Goal: Find contact information: Obtain details needed to contact an individual or organization

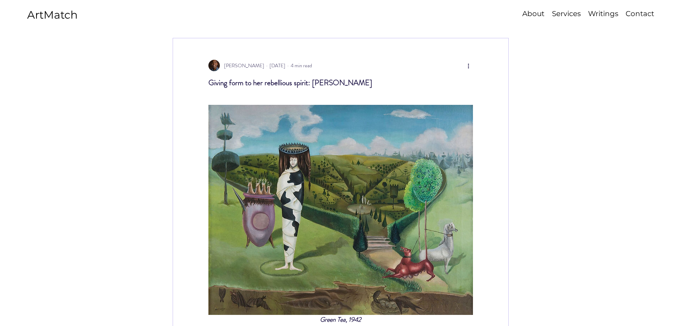
click at [629, 13] on p "Contact" at bounding box center [640, 14] width 36 height 10
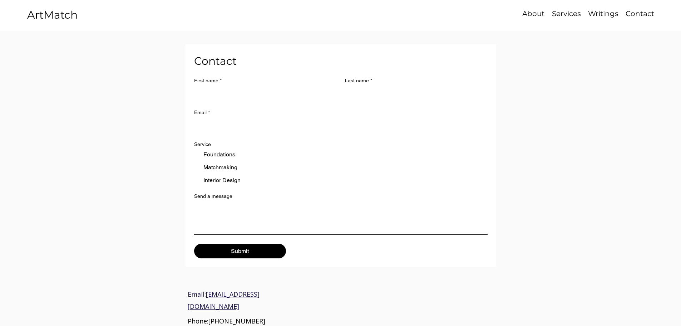
scroll to position [36, 0]
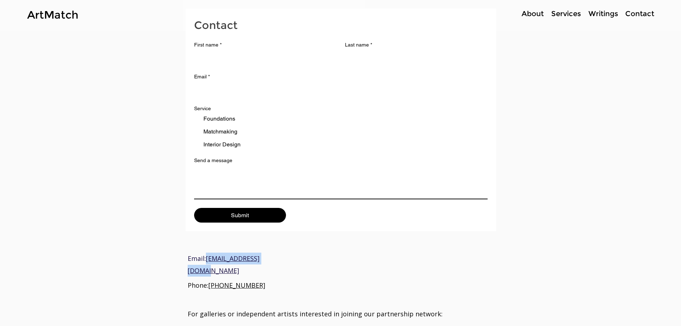
drag, startPoint x: 207, startPoint y: 254, endPoint x: 294, endPoint y: 257, distance: 87.7
click at [294, 257] on p "Email: info@yourartmatch.com" at bounding box center [244, 264] width 112 height 24
drag, startPoint x: 263, startPoint y: 258, endPoint x: 417, endPoint y: 273, distance: 154.9
click at [417, 273] on div "main content" at bounding box center [340, 213] width 681 height 437
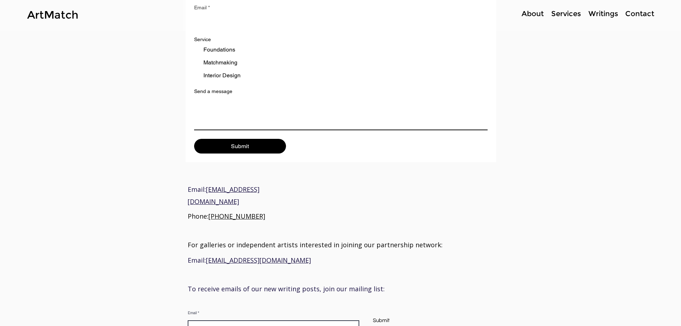
scroll to position [107, 0]
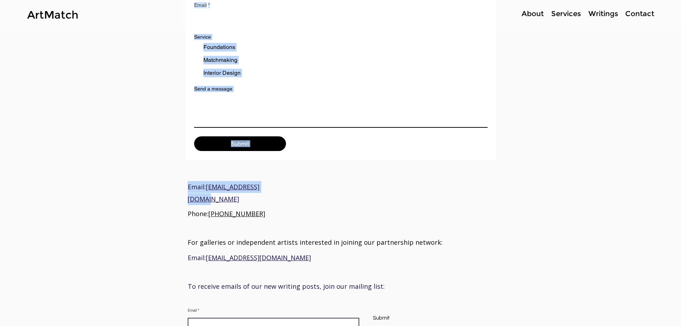
drag, startPoint x: 207, startPoint y: 182, endPoint x: 293, endPoint y: 188, distance: 86.5
click at [290, 188] on div "Contact First name * Last name * Email * Service Foundations Matchmaking Interi…" at bounding box center [340, 141] width 681 height 437
click at [309, 192] on div "main content" at bounding box center [340, 141] width 681 height 437
click at [300, 192] on div "main content" at bounding box center [340, 141] width 681 height 437
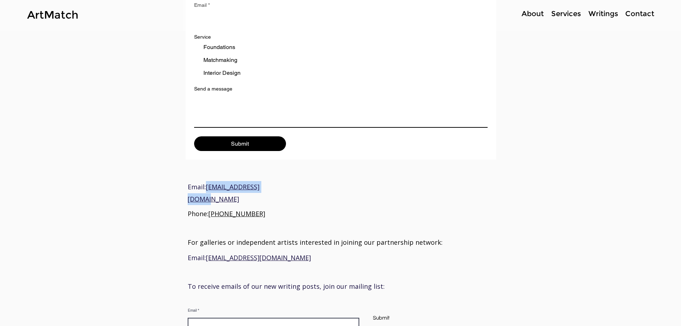
drag, startPoint x: 287, startPoint y: 189, endPoint x: 208, endPoint y: 185, distance: 79.5
click at [208, 185] on p "Email: info@yourartmatch.com" at bounding box center [244, 193] width 112 height 24
